Goal: Check status: Check status

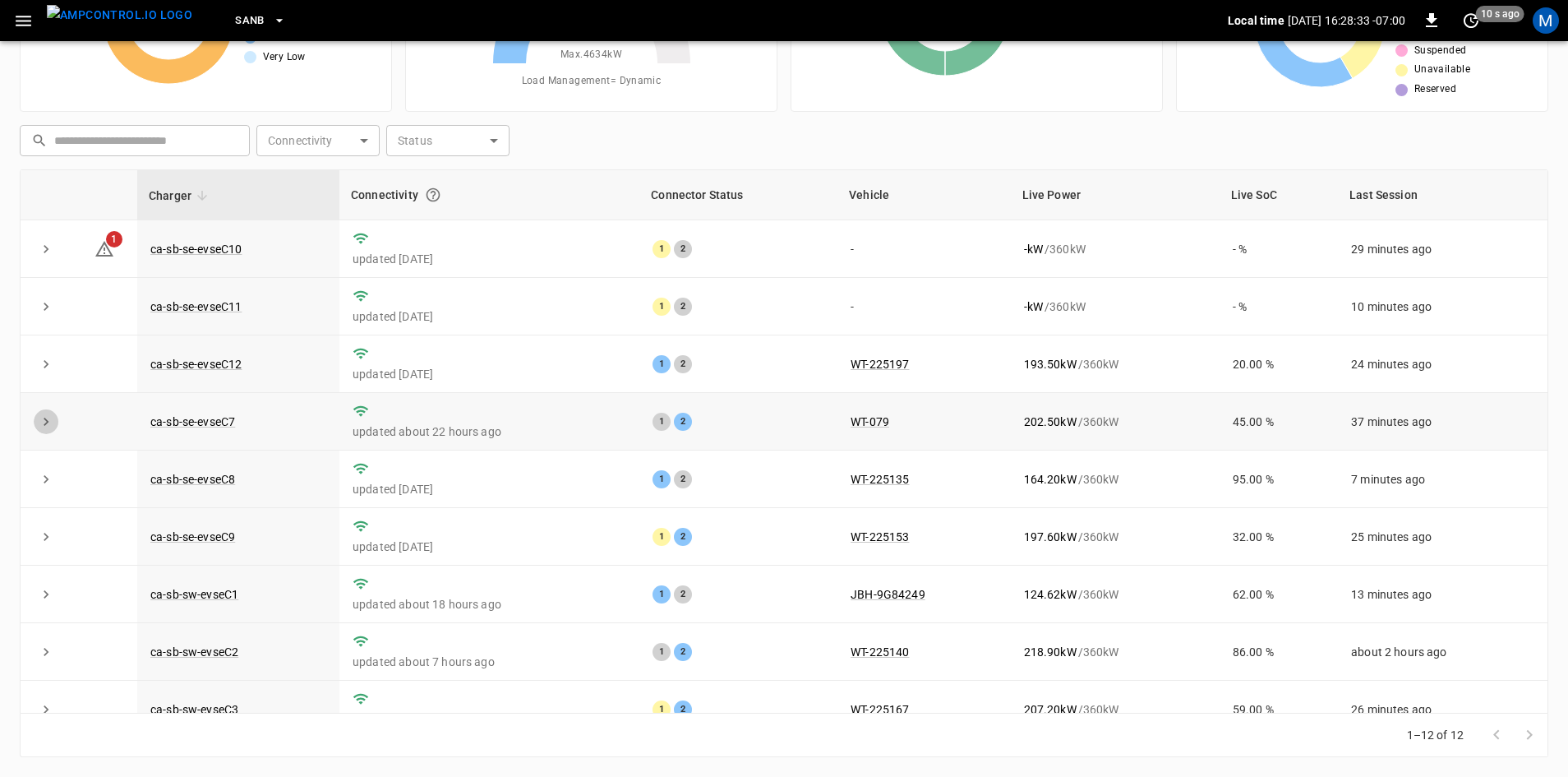
click at [42, 423] on icon "expand row" at bounding box center [46, 421] width 17 height 17
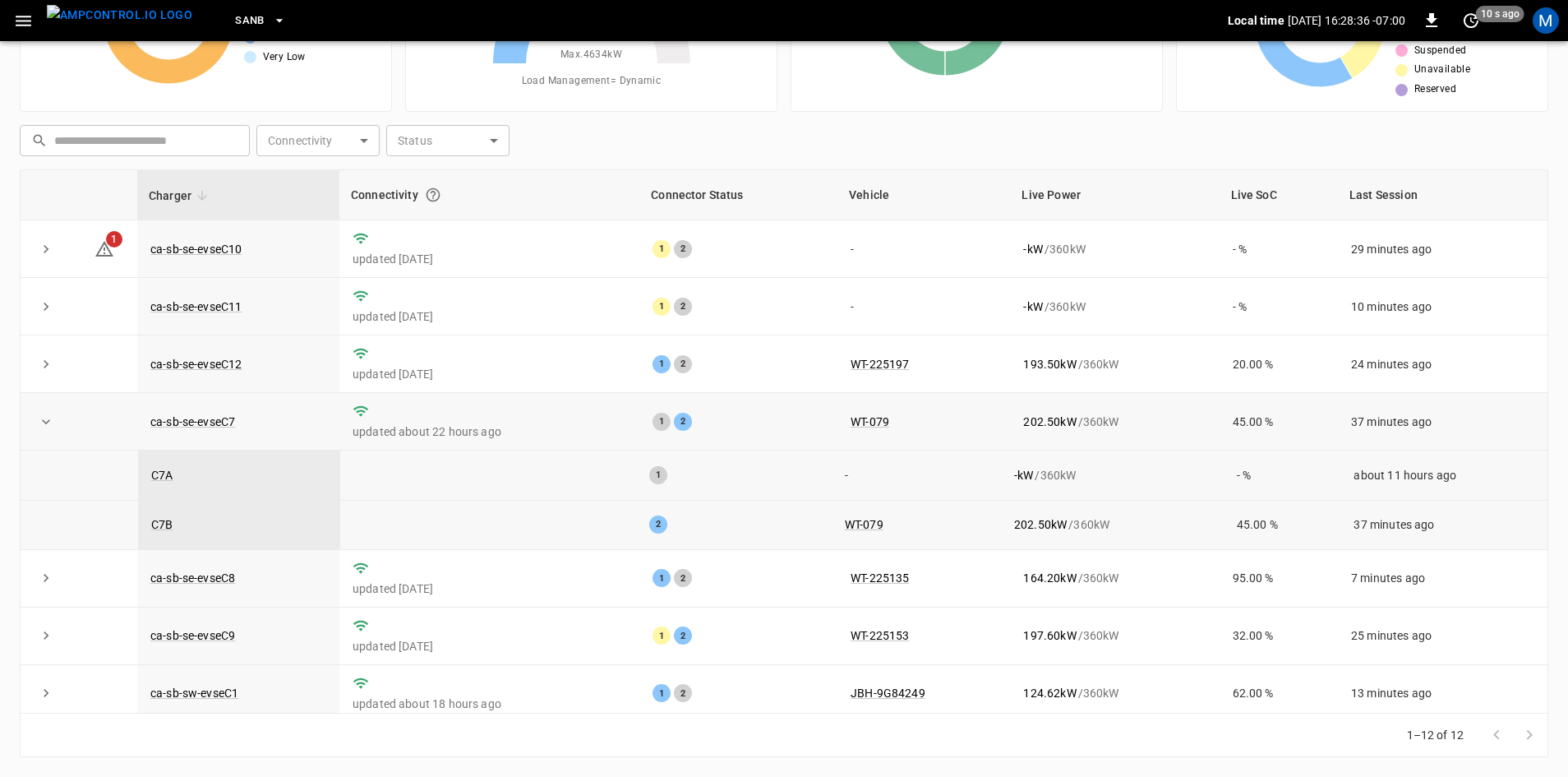
click at [50, 427] on icon "expand row" at bounding box center [46, 421] width 17 height 17
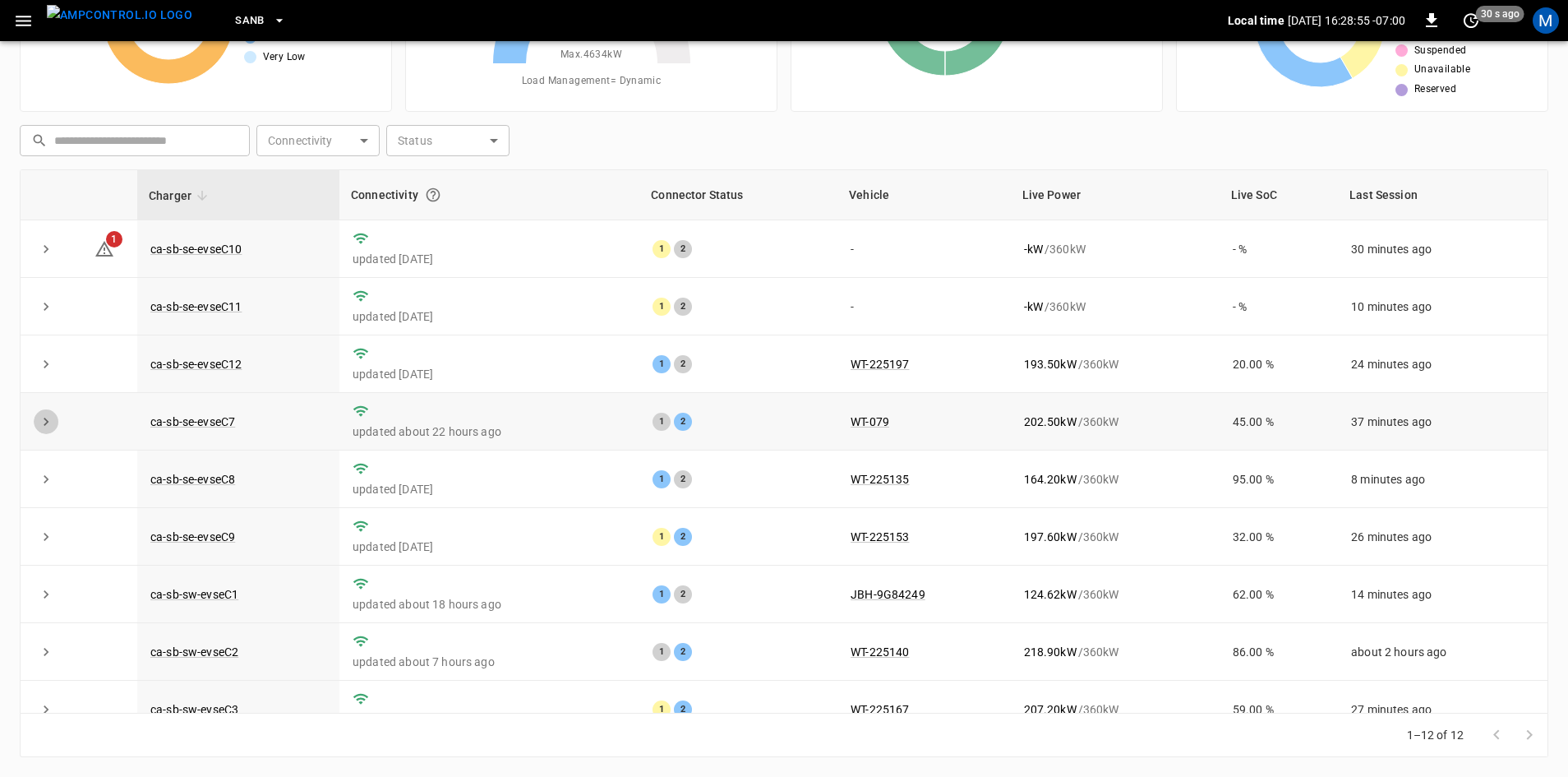
click at [52, 424] on icon "expand row" at bounding box center [46, 421] width 17 height 17
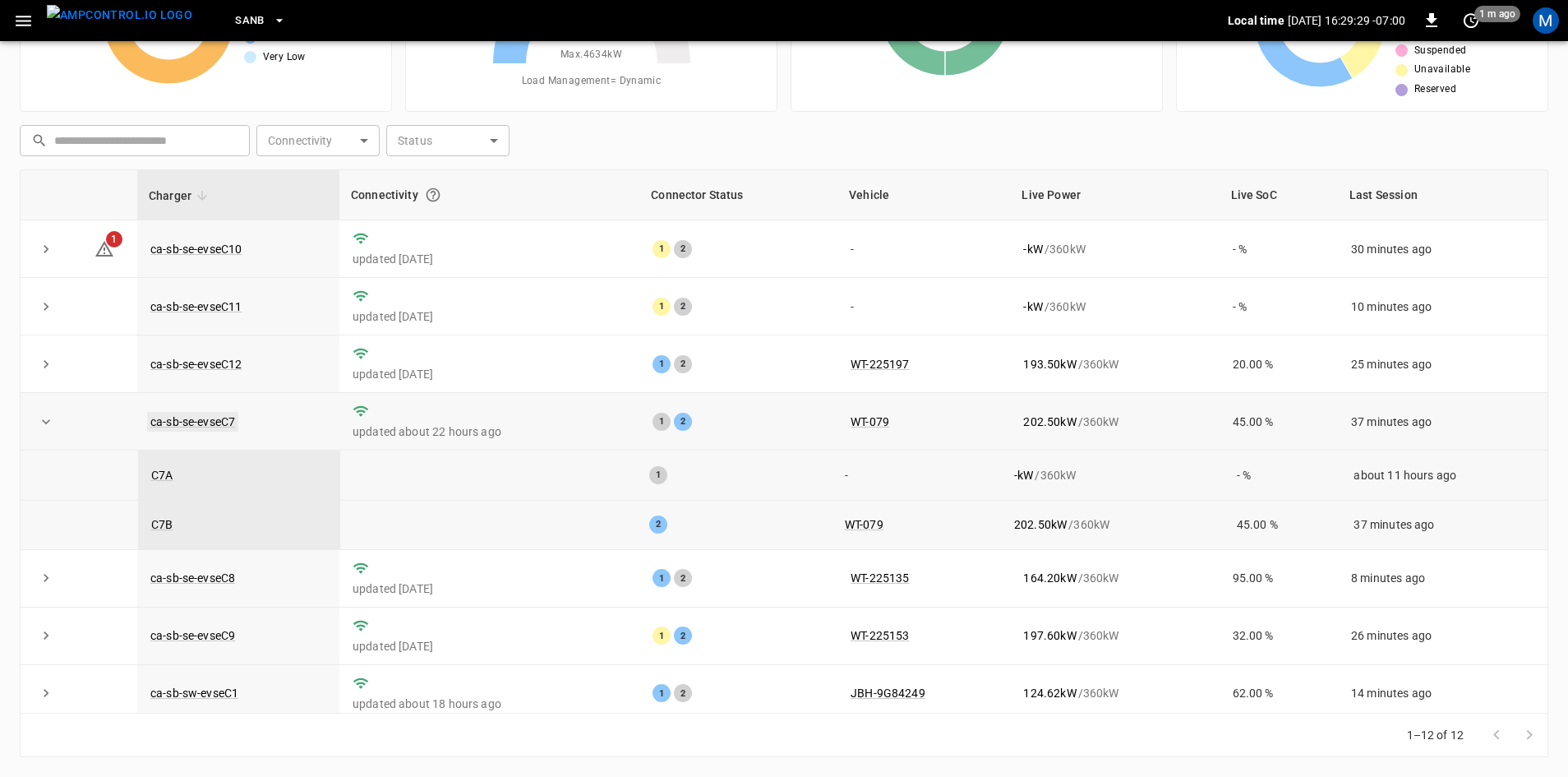
click at [201, 417] on link "ca-sb-se-evseC7" at bounding box center [193, 421] width 91 height 20
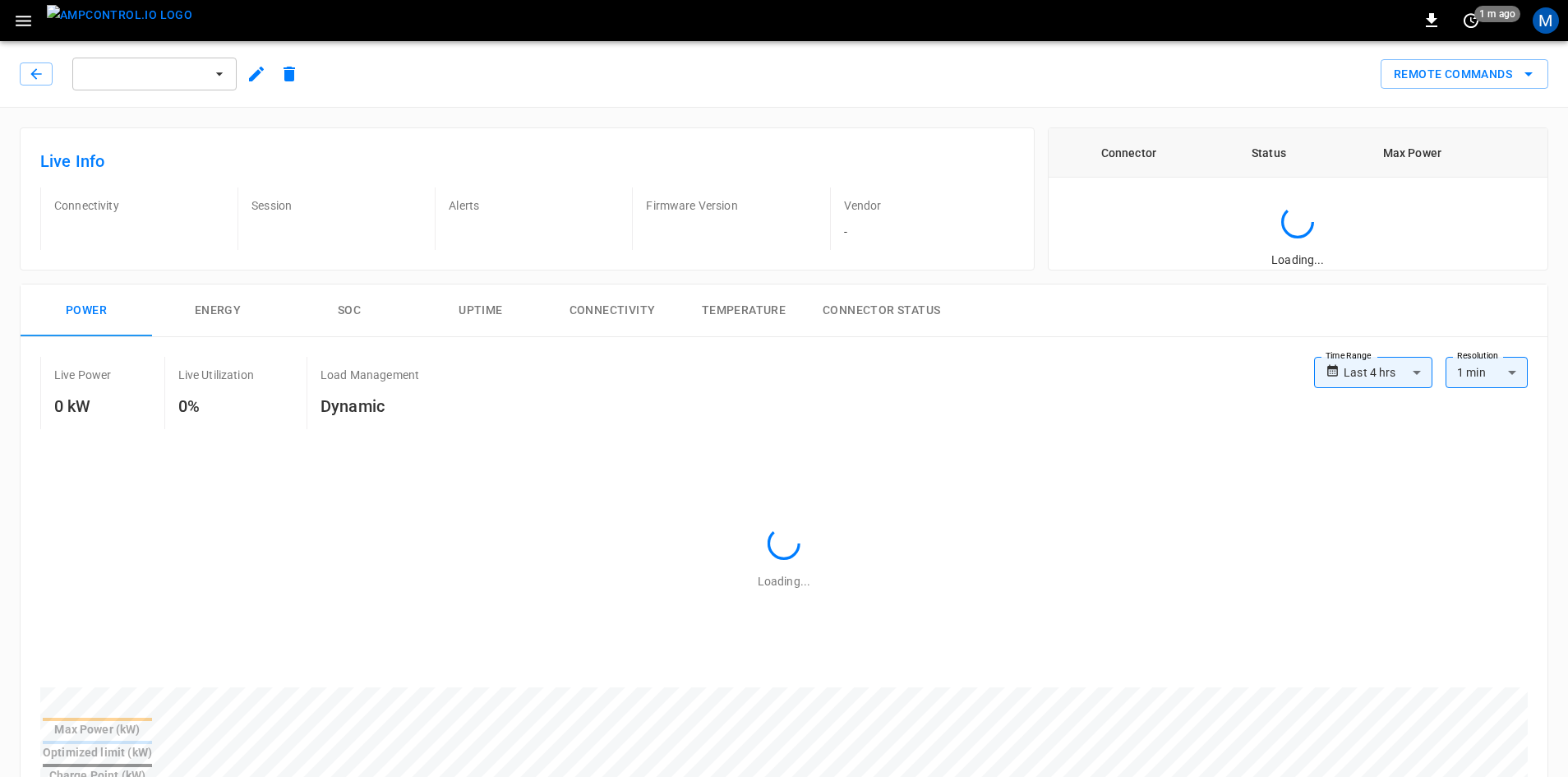
click at [745, 63] on button "Remote Commands" at bounding box center [1464, 74] width 167 height 31
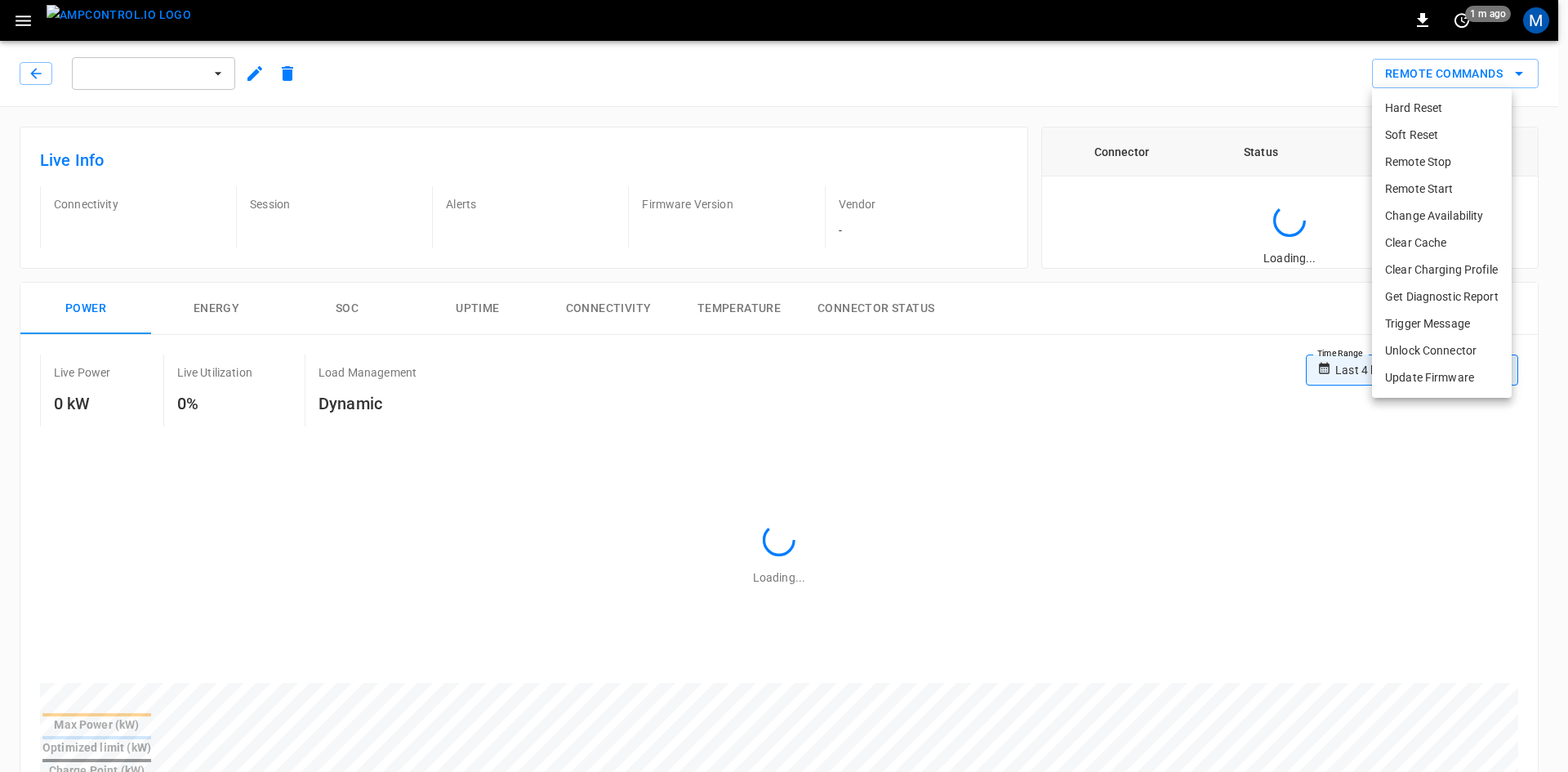
click at [740, 215] on li "Change Availability" at bounding box center [1442, 216] width 139 height 27
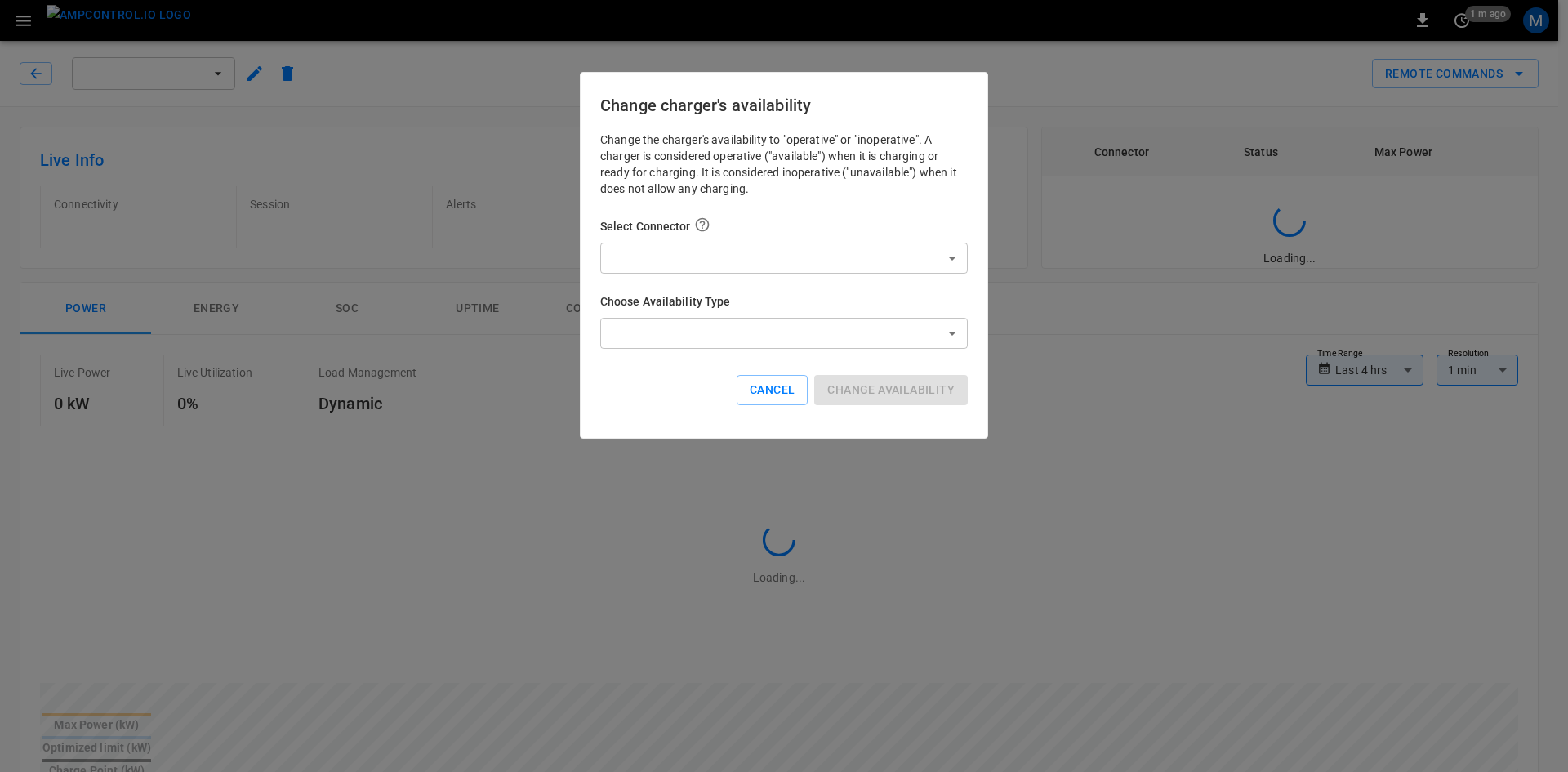
click at [700, 251] on body "**********" at bounding box center [784, 782] width 1568 height 1564
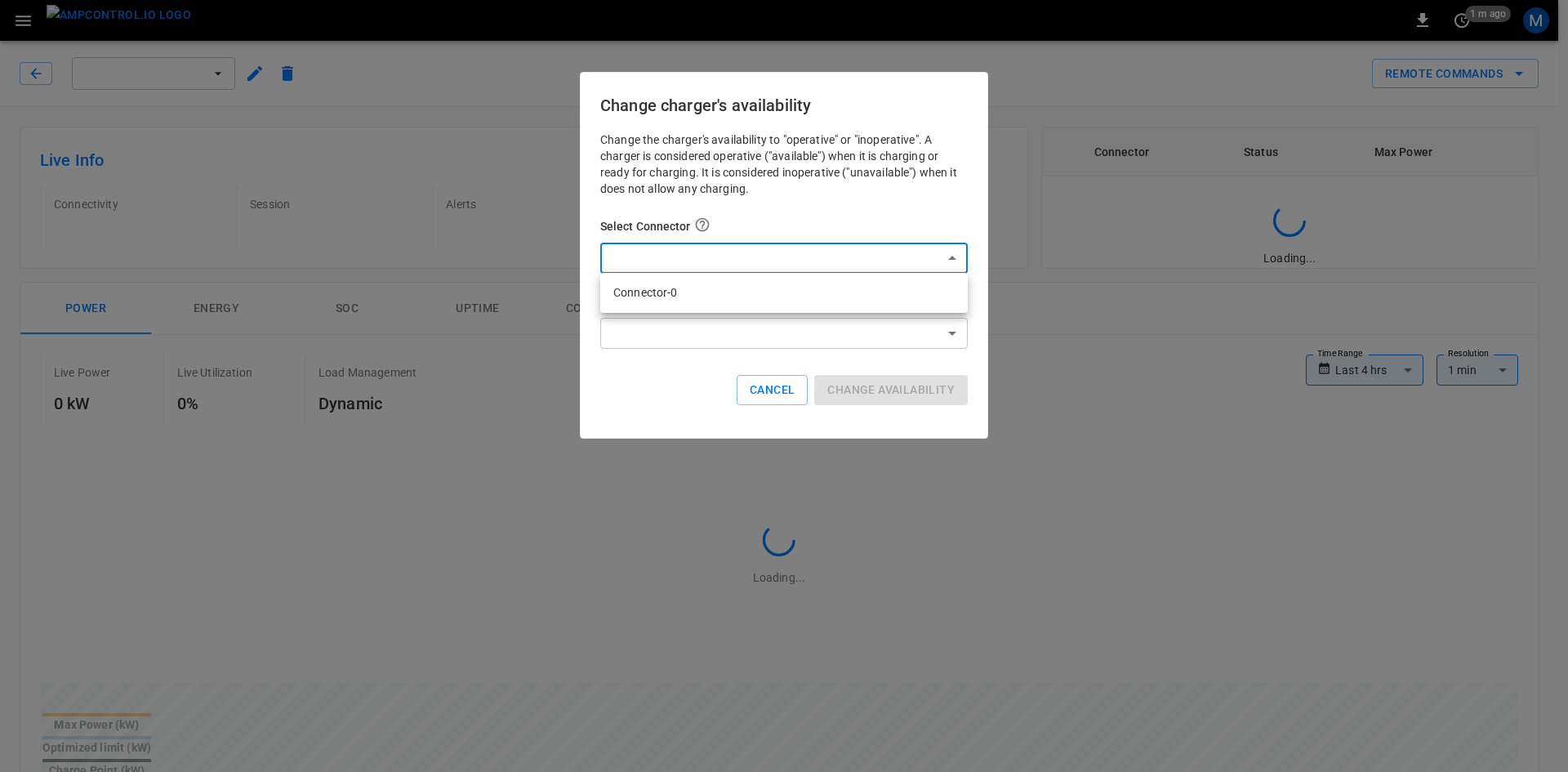
click at [740, 261] on div at bounding box center [784, 386] width 1568 height 772
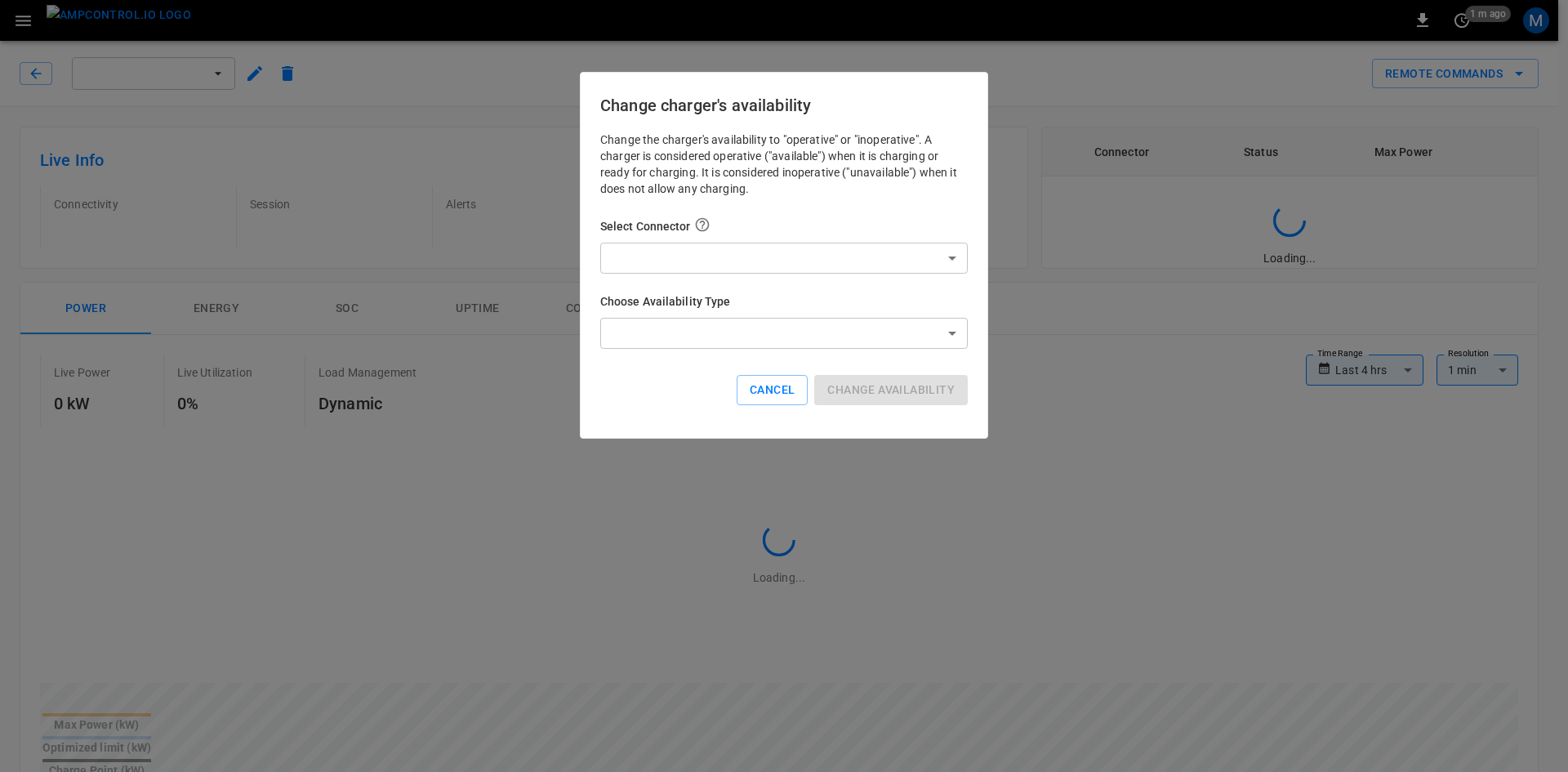
click at [740, 292] on div at bounding box center [784, 386] width 1568 height 772
click at [740, 404] on div "Change the charger's availability to "operative" or "inoperative". A charger is…" at bounding box center [784, 281] width 367 height 299
click at [740, 394] on button "Cancel" at bounding box center [772, 390] width 71 height 30
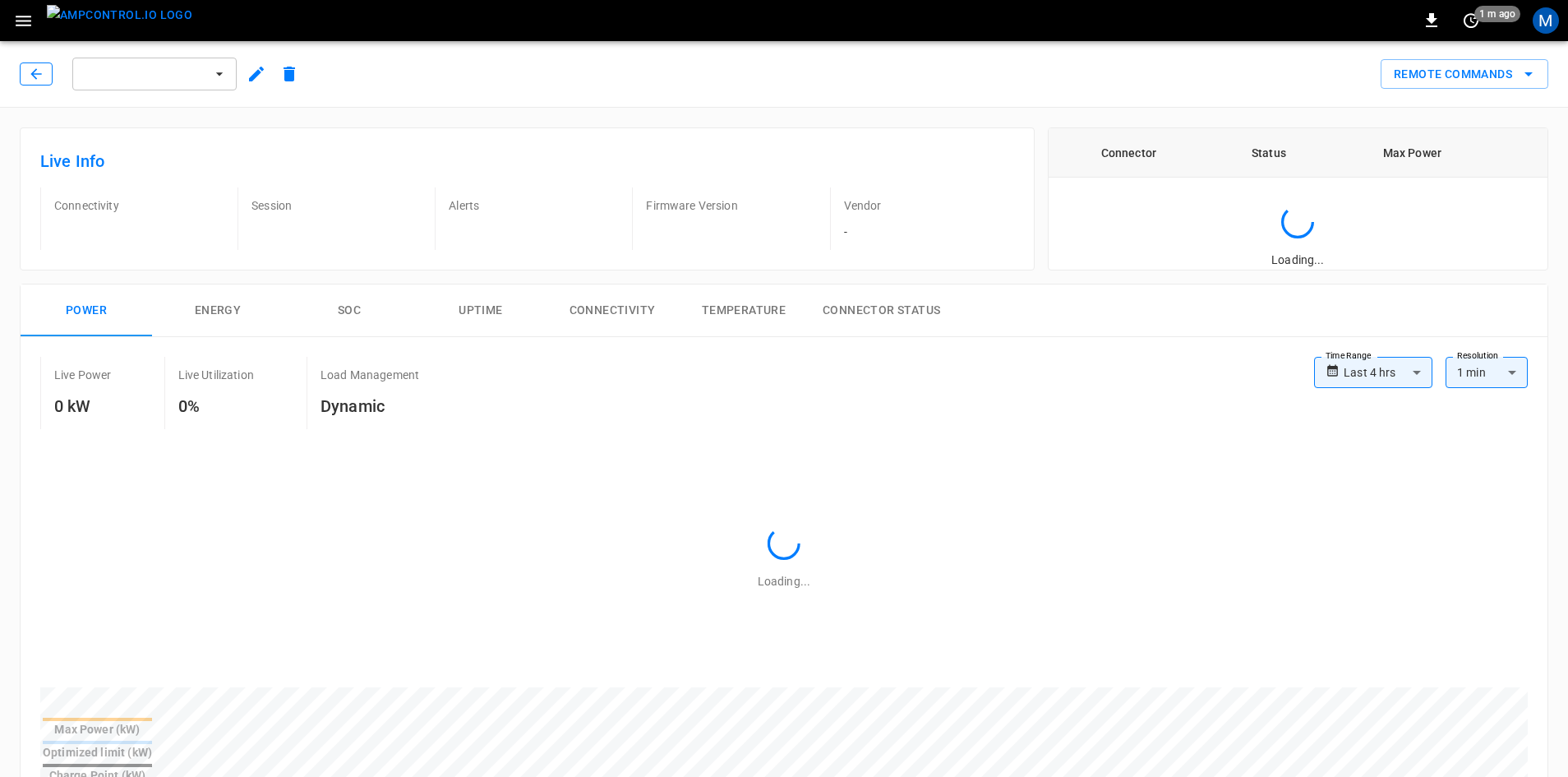
click at [44, 71] on icon "button" at bounding box center [36, 74] width 17 height 17
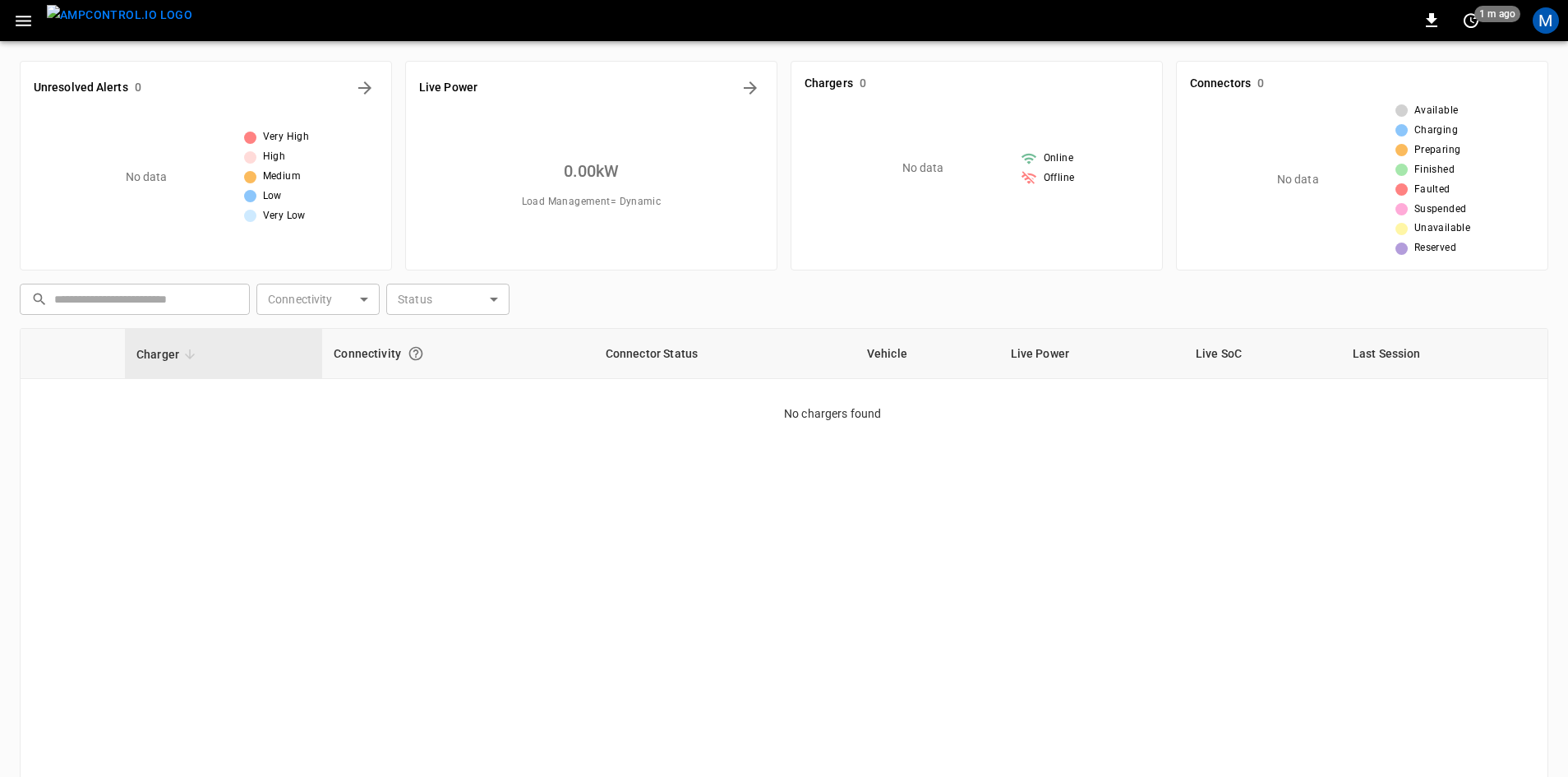
click at [18, 9] on button "button" at bounding box center [24, 21] width 33 height 31
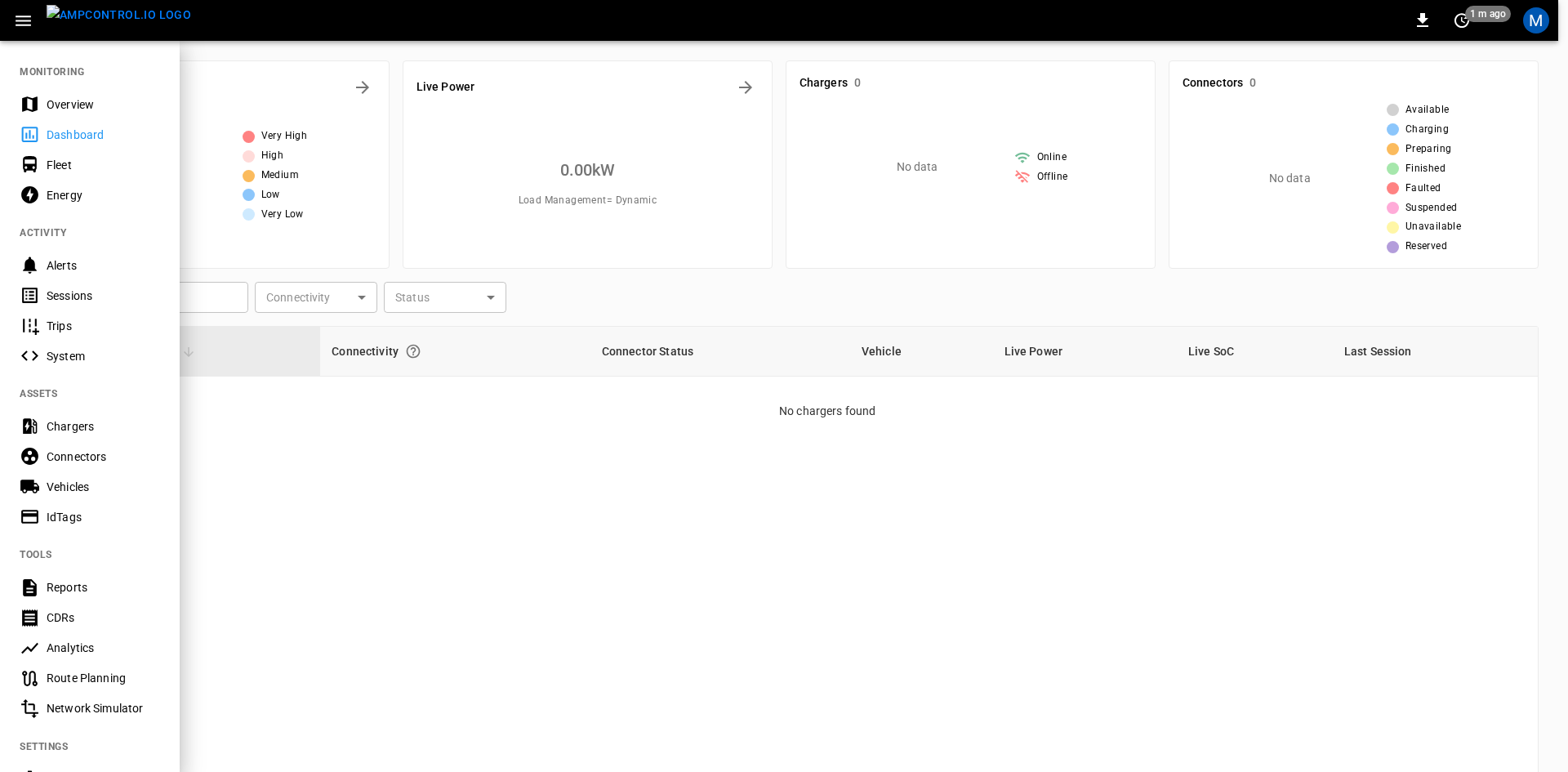
click at [101, 127] on div "Dashboard" at bounding box center [103, 134] width 113 height 17
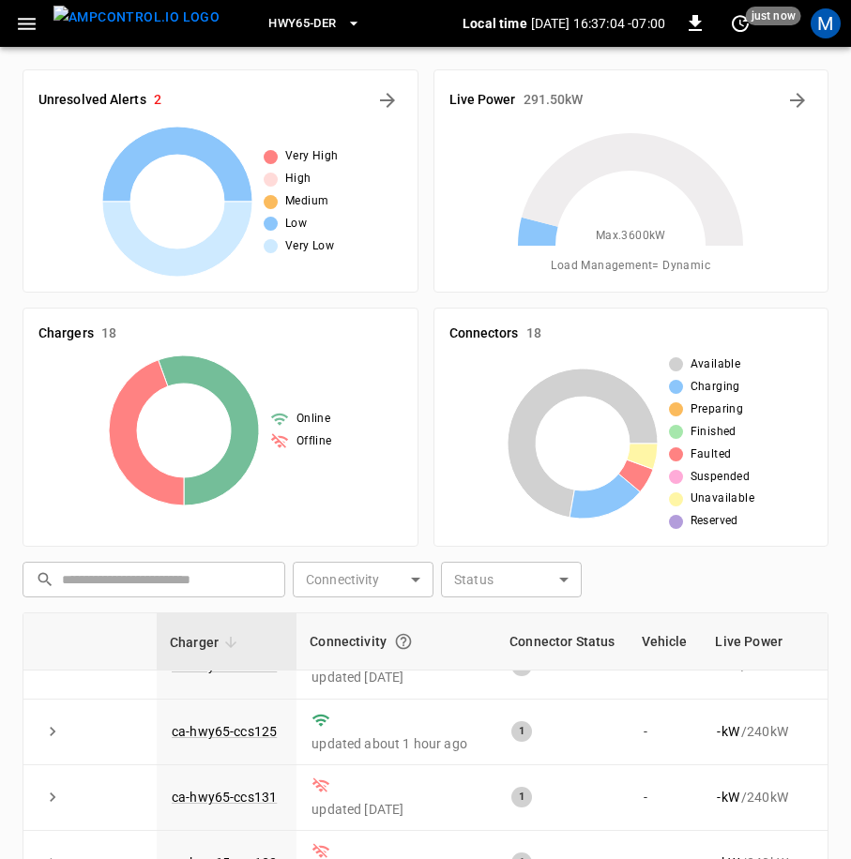
click at [268, 17] on span "HWY65-DER" at bounding box center [302, 24] width 68 height 22
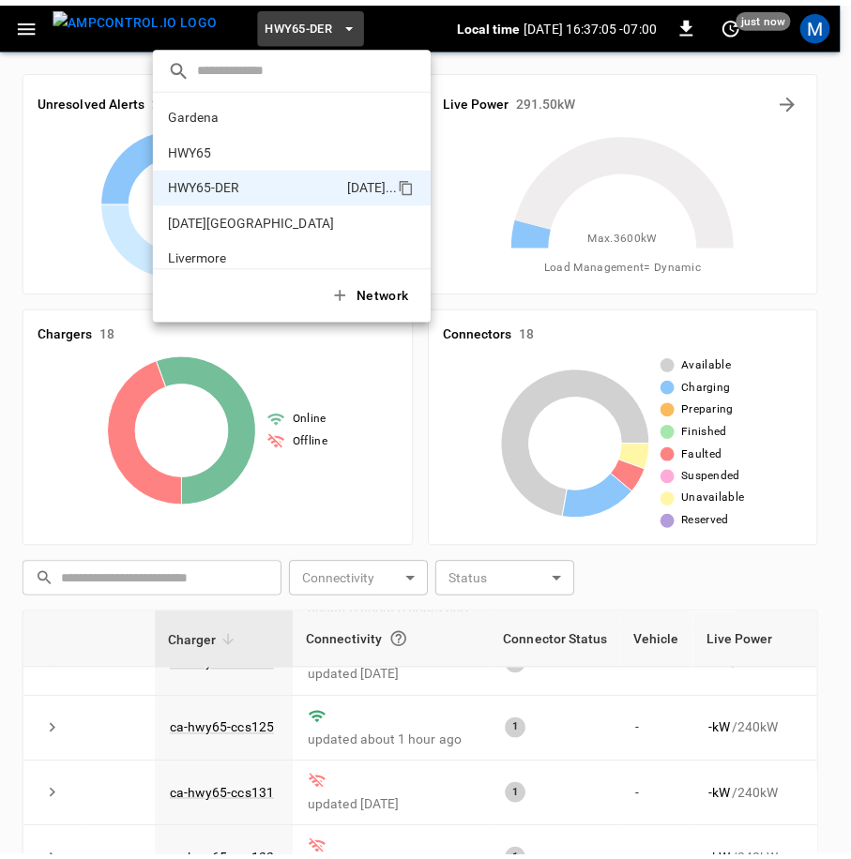
scroll to position [66, 0]
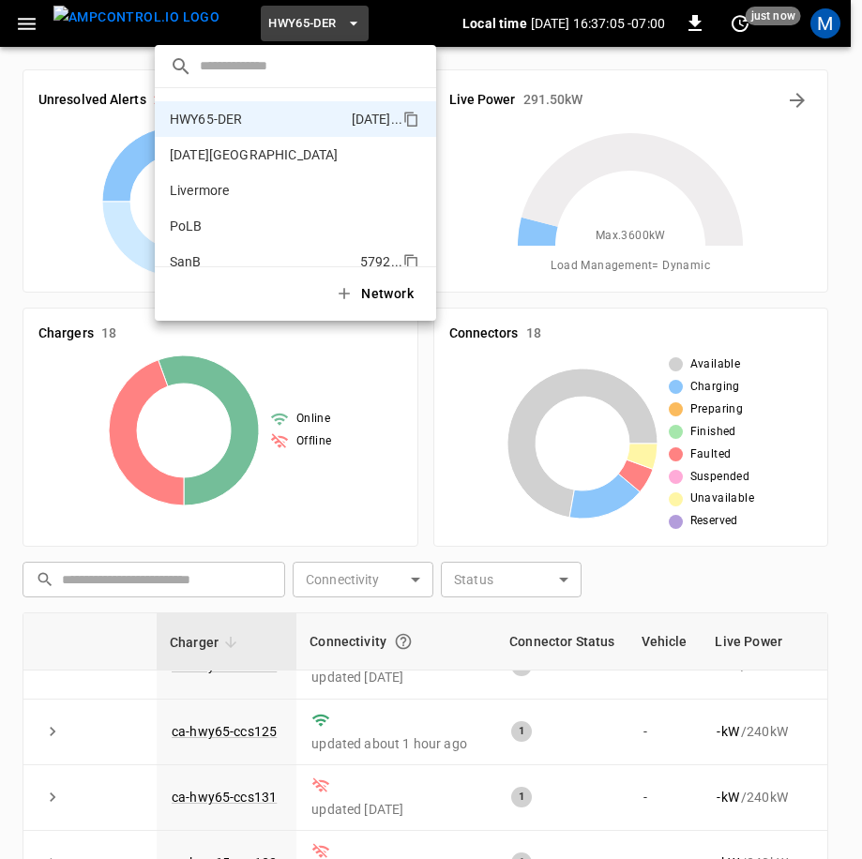
click at [240, 250] on li "SanB 5792 ..." at bounding box center [295, 262] width 281 height 36
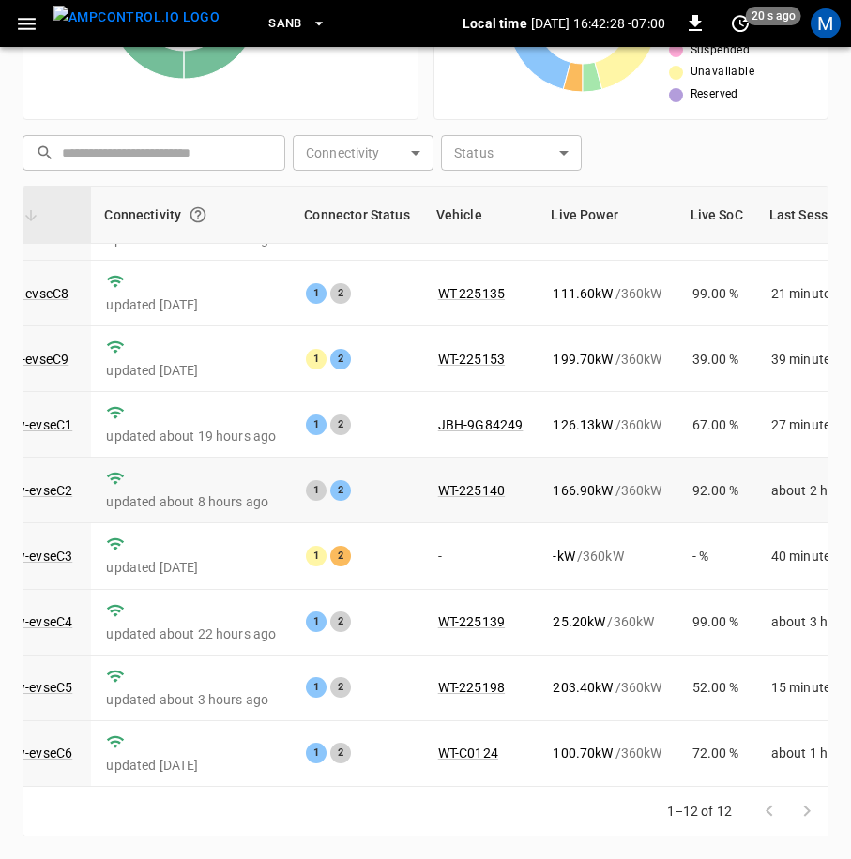
scroll to position [268, 200]
click at [667, 553] on td "- kW / 360 kW" at bounding box center [607, 556] width 139 height 66
click at [61, 545] on link "ca-sb-sw-evseC3" at bounding box center [22, 556] width 108 height 23
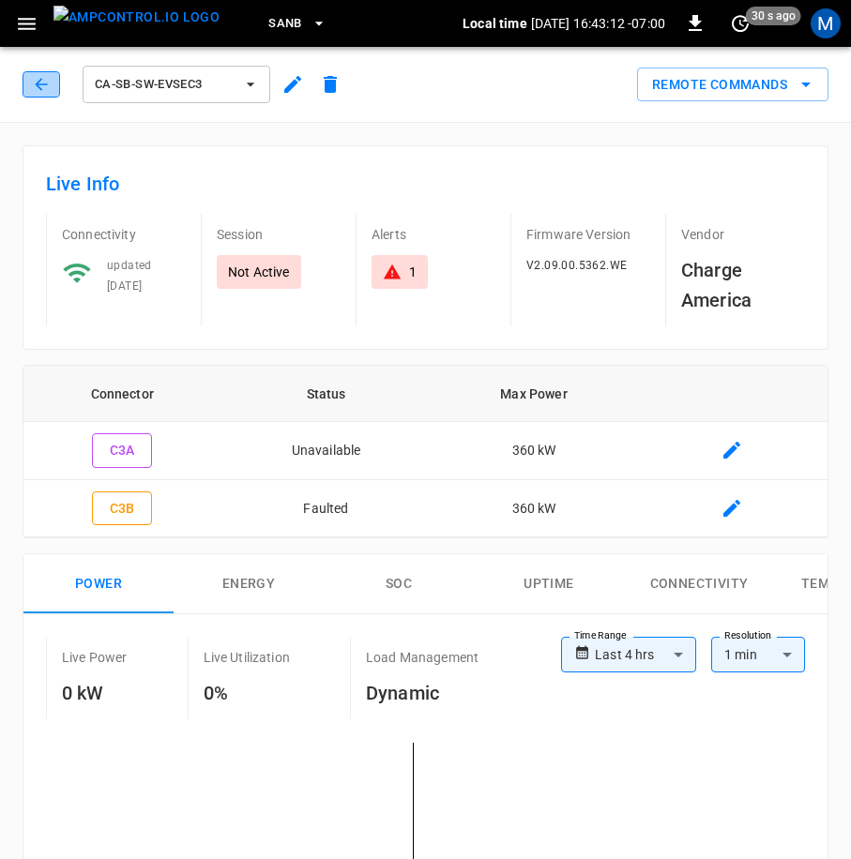
click at [47, 89] on icon "button" at bounding box center [41, 84] width 19 height 19
